Goal: Information Seeking & Learning: Find specific fact

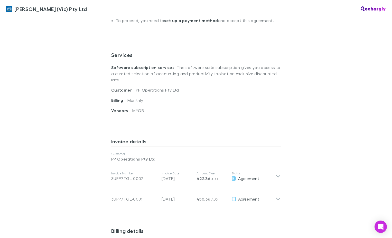
scroll to position [180, 0]
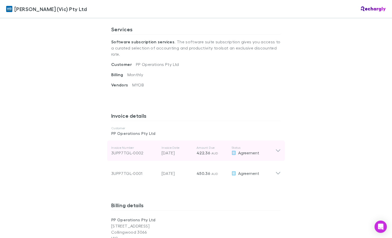
click at [276, 148] on icon at bounding box center [277, 151] width 5 height 6
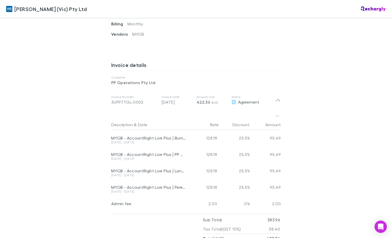
scroll to position [231, 0]
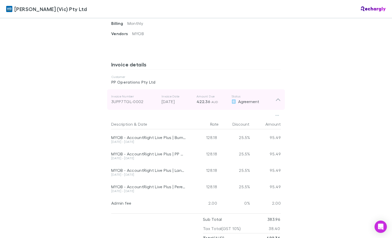
click at [277, 97] on icon at bounding box center [277, 100] width 5 height 6
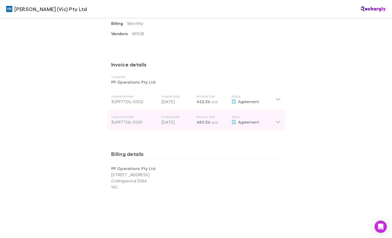
click at [275, 116] on icon at bounding box center [277, 120] width 5 height 10
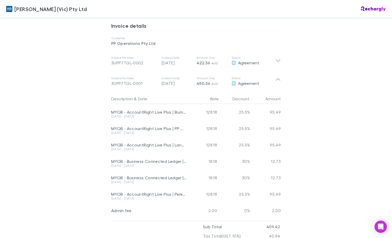
scroll to position [282, 0]
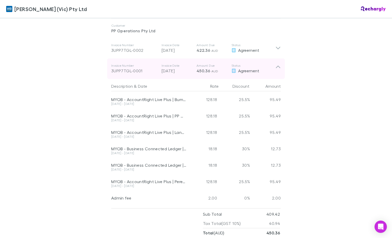
click at [279, 61] on div "Invoice Number 3UPP7TGL-0001 Invoice Date [DATE] Amount Due 450.36 AUD Status A…" at bounding box center [196, 69] width 178 height 21
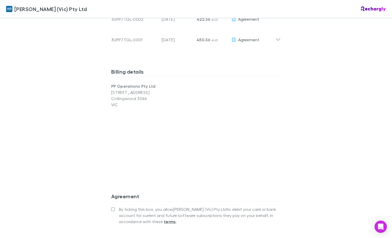
scroll to position [222, 0]
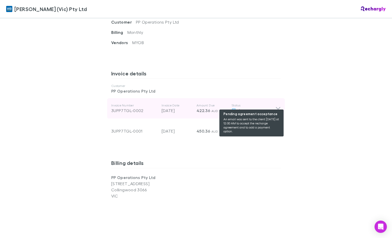
click at [240, 108] on span "Agreement" at bounding box center [248, 110] width 21 height 5
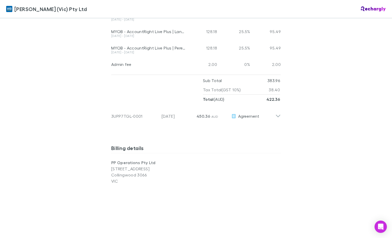
scroll to position [376, 0]
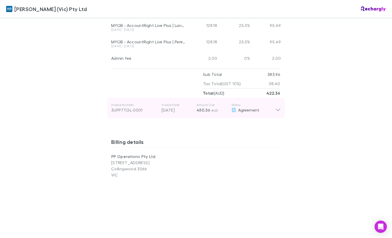
click at [278, 105] on icon at bounding box center [277, 108] width 5 height 10
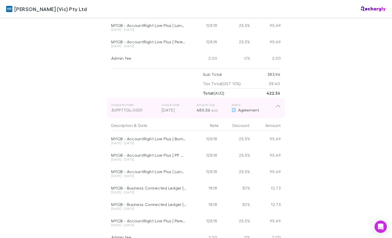
click at [276, 105] on icon at bounding box center [278, 106] width 4 height 3
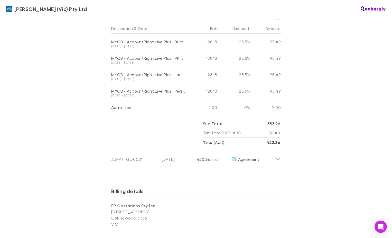
scroll to position [351, 0]
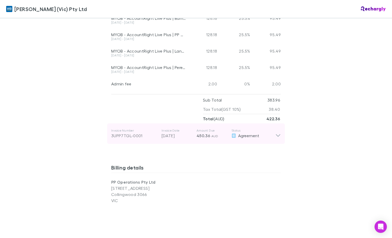
click at [276, 129] on icon at bounding box center [277, 134] width 5 height 10
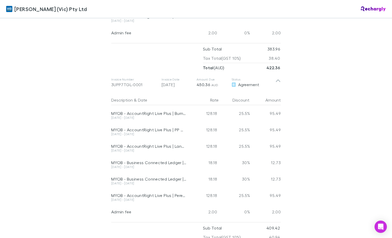
scroll to position [402, 0]
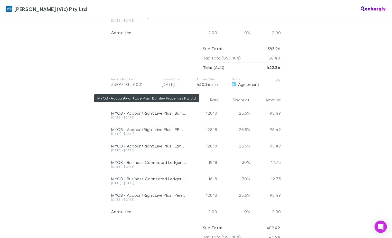
click at [112, 111] on div "MYOB - AccountRight Live Plus | Burnley Properties Pty Ltd" at bounding box center [148, 113] width 75 height 5
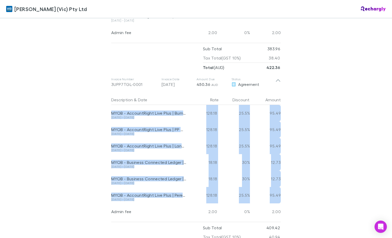
drag, startPoint x: 111, startPoint y: 105, endPoint x: 289, endPoint y: 193, distance: 198.9
click at [289, 193] on div "[PERSON_NAME] (Vic) Pty Ltd [PERSON_NAME] (Vic) Pty Ltd Software subscriptions …" at bounding box center [196, 119] width 392 height 238
drag, startPoint x: 289, startPoint y: 193, endPoint x: 273, endPoint y: 169, distance: 28.7
copy div "MYOB - AccountRight Live Plus | Burnley Properties Pty Ltd [DATE] - [DATE] 128.…"
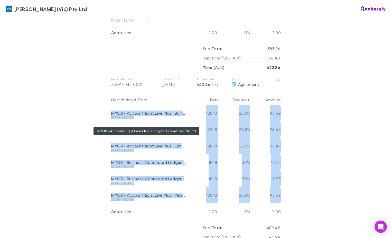
drag, startPoint x: 148, startPoint y: 142, endPoint x: 146, endPoint y: 133, distance: 9.2
click at [148, 144] on div "MYOB - AccountRight Live Plus | Langrok Properties Pty Ltd" at bounding box center [148, 146] width 75 height 5
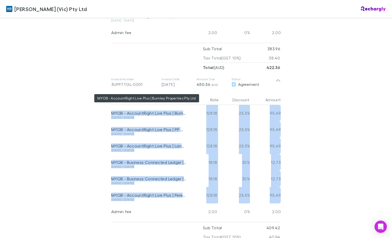
click at [128, 111] on div "MYOB - AccountRight Live Plus | Burnley Properties Pty Ltd" at bounding box center [148, 113] width 75 height 5
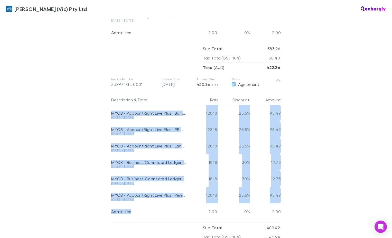
drag, startPoint x: 111, startPoint y: 104, endPoint x: 147, endPoint y: 202, distance: 104.6
click at [147, 202] on div "MYOB - AccountRight Live Plus | Burnley Properties Pty Ltd [DATE] - [DATE] 128.…" at bounding box center [195, 162] width 169 height 115
click at [326, 156] on div "[PERSON_NAME] (Vic) Pty Ltd [PERSON_NAME] (Vic) Pty Ltd Software subscriptions …" at bounding box center [196, 119] width 392 height 238
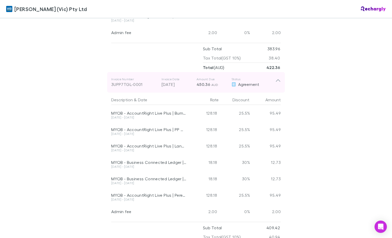
drag, startPoint x: 311, startPoint y: 88, endPoint x: 276, endPoint y: 82, distance: 35.6
click at [310, 88] on div "[PERSON_NAME] (Vic) Pty Ltd [PERSON_NAME] (Vic) Pty Ltd Software subscriptions …" at bounding box center [196, 119] width 392 height 238
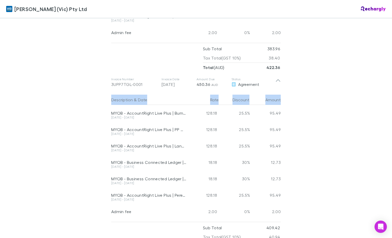
drag, startPoint x: 107, startPoint y: 91, endPoint x: 307, endPoint y: 93, distance: 200.1
click at [307, 93] on div "[PERSON_NAME] (Vic) Pty Ltd [PERSON_NAME] (Vic) Pty Ltd Software subscriptions …" at bounding box center [196, 119] width 392 height 238
drag, startPoint x: 307, startPoint y: 93, endPoint x: 278, endPoint y: 95, distance: 29.3
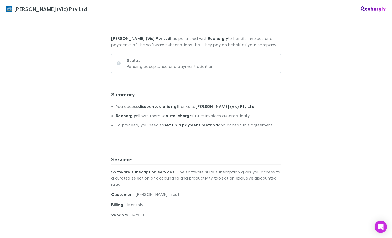
scroll to position [205, 0]
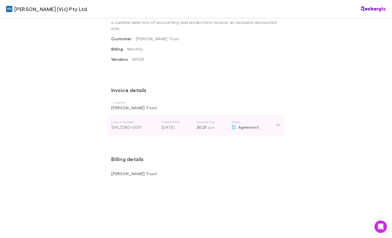
click at [277, 122] on icon at bounding box center [277, 125] width 5 height 6
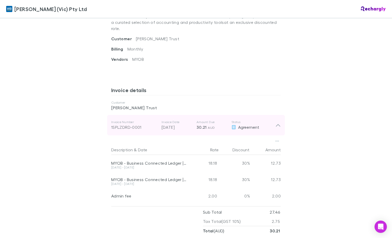
click at [275, 122] on icon at bounding box center [277, 125] width 5 height 6
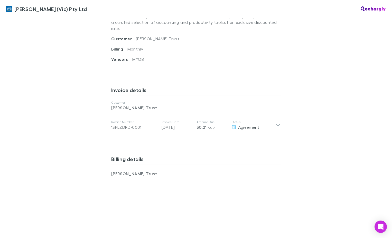
scroll to position [231, 0]
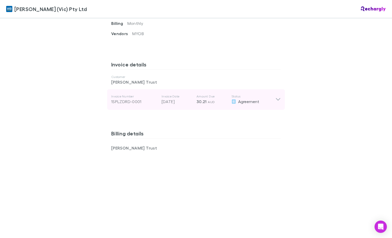
click at [275, 97] on icon at bounding box center [277, 100] width 5 height 6
